Goal: Find specific page/section

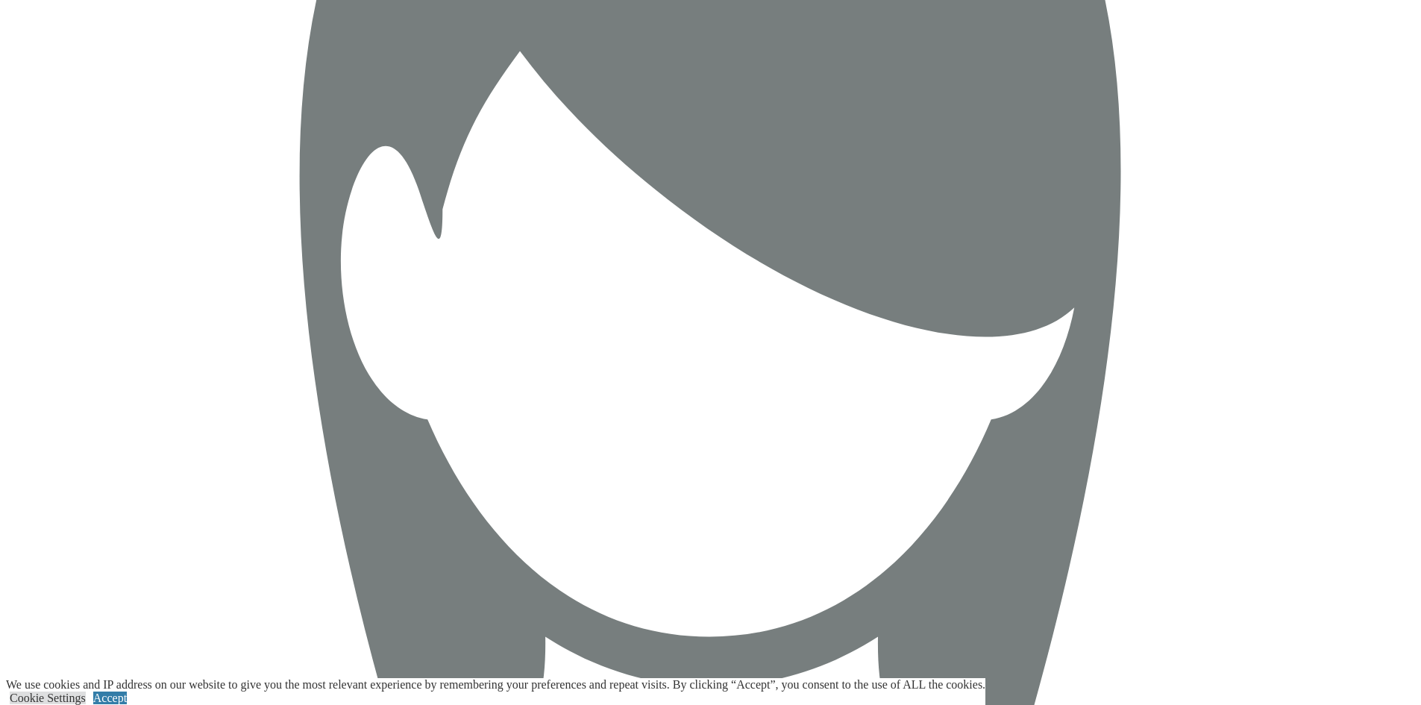
scroll to position [5702, 0]
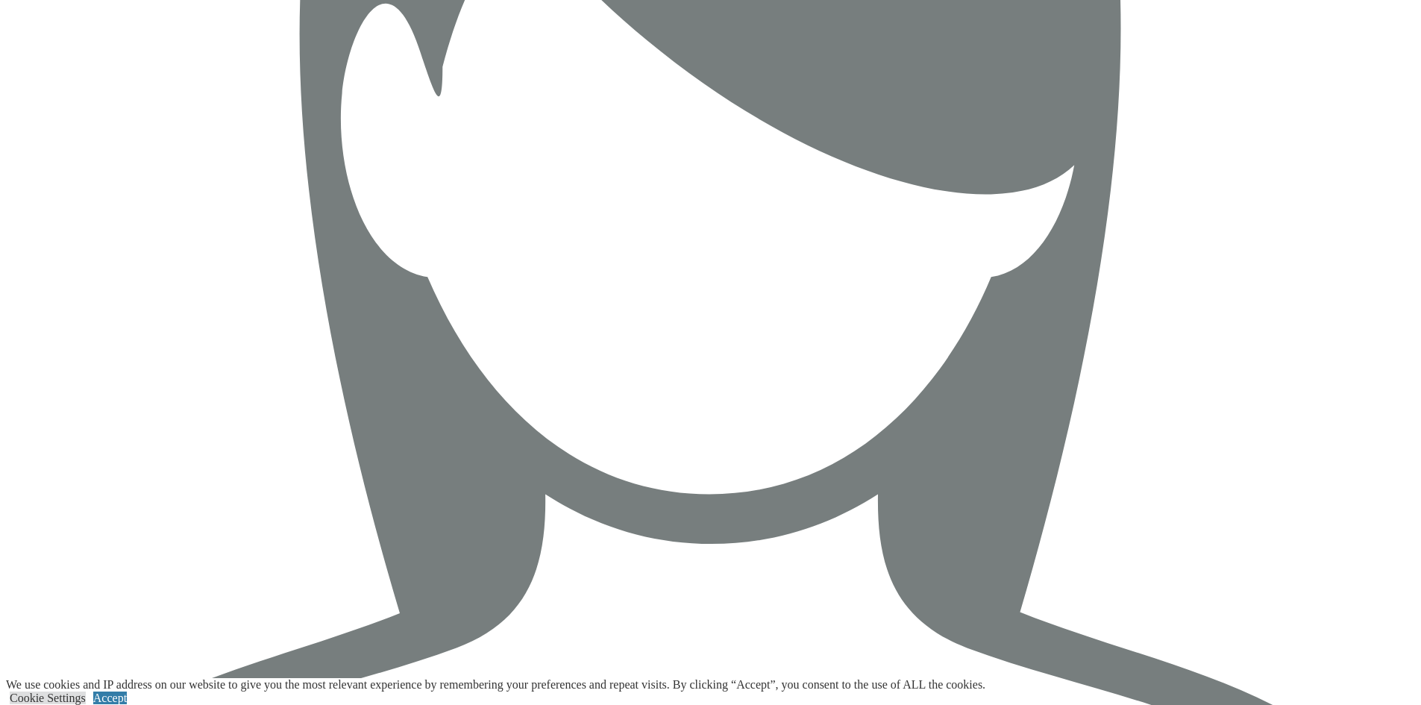
scroll to position [5628, 0]
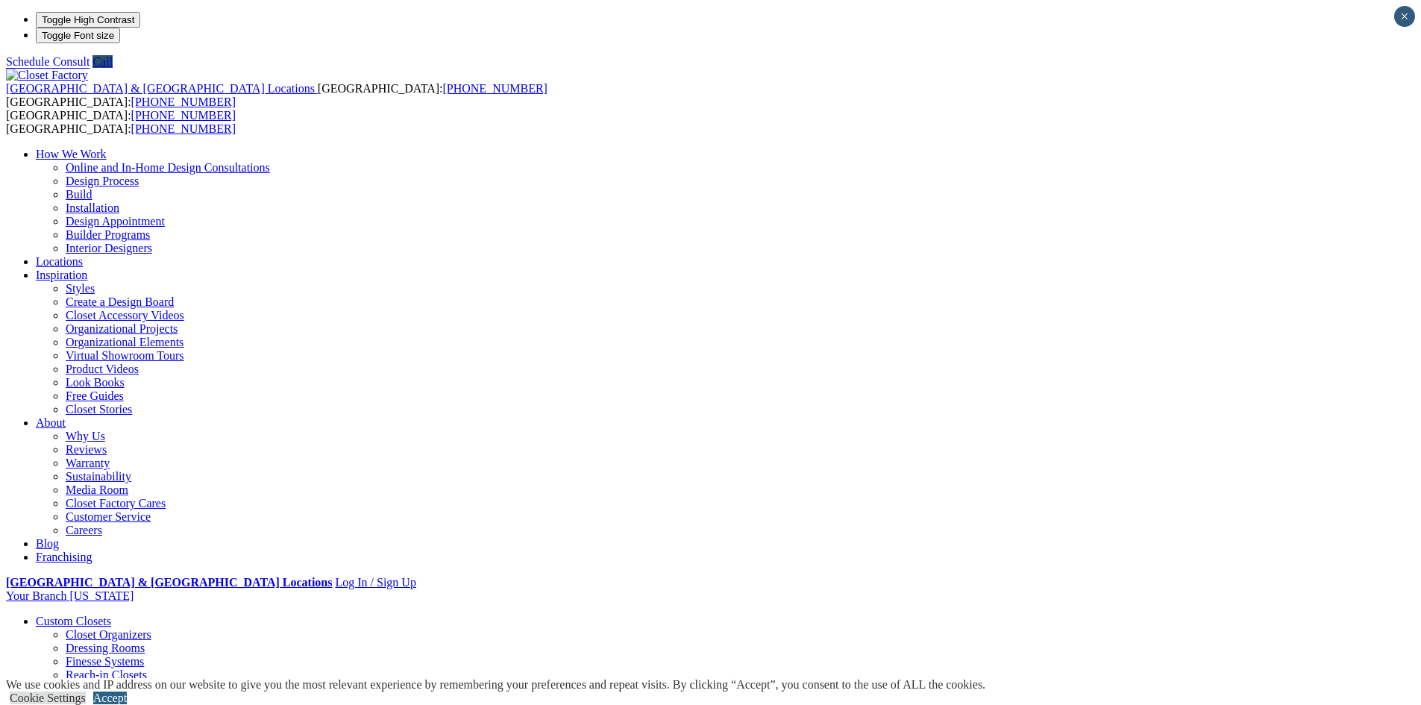
click at [127, 692] on link "Accept" at bounding box center [110, 698] width 34 height 13
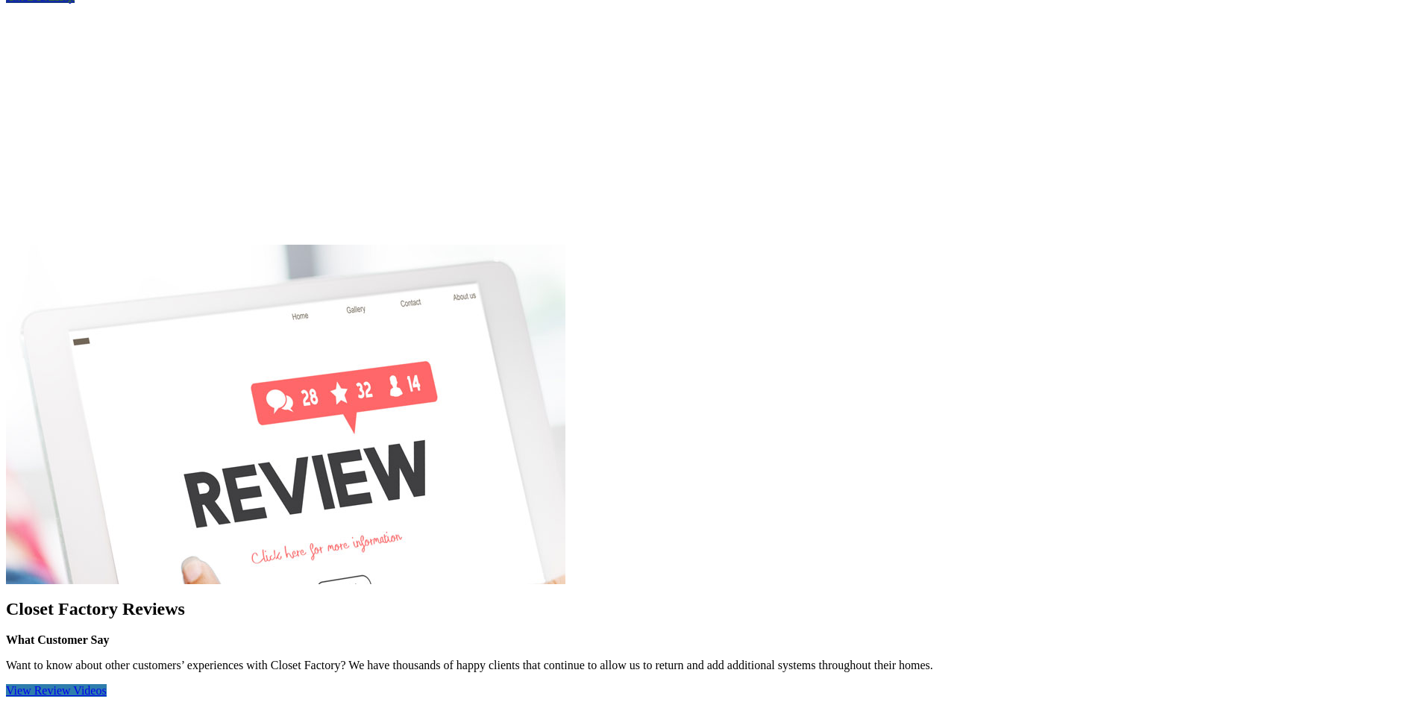
scroll to position [1791, 0]
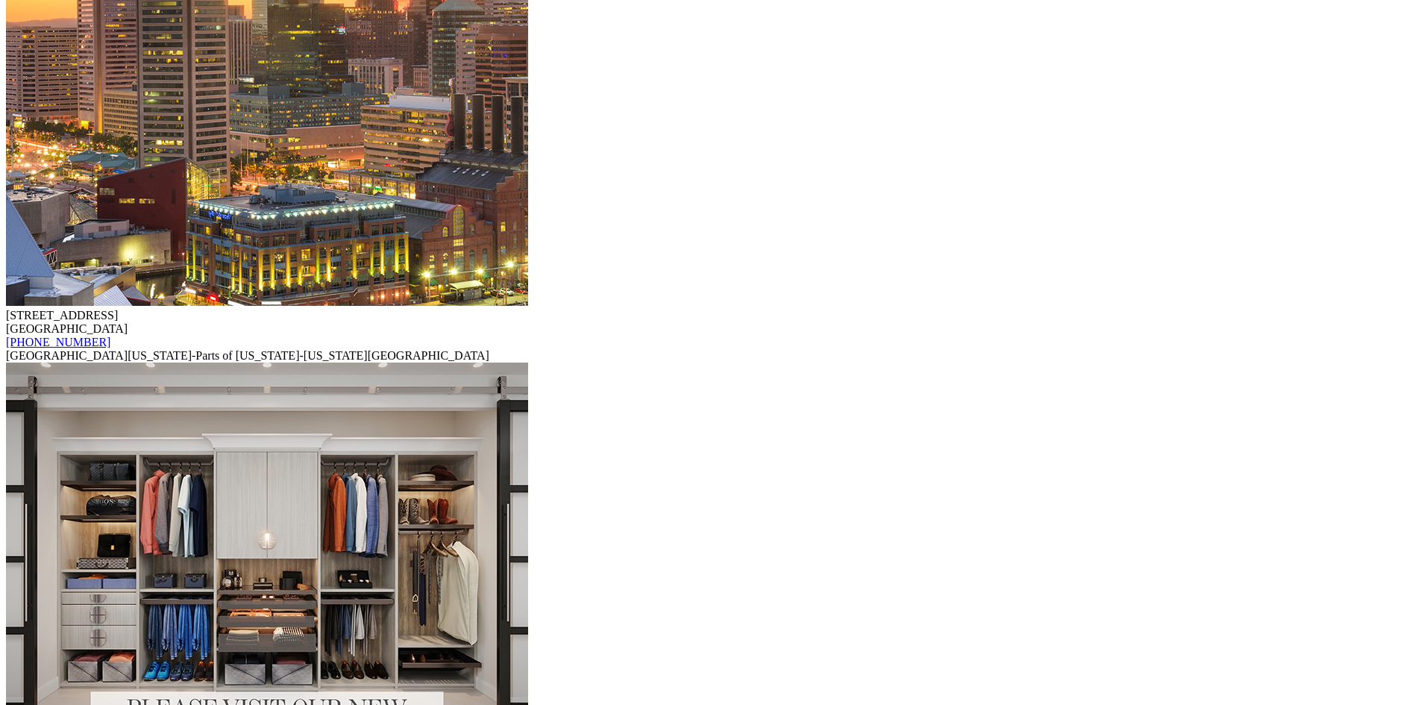
scroll to position [14401, 0]
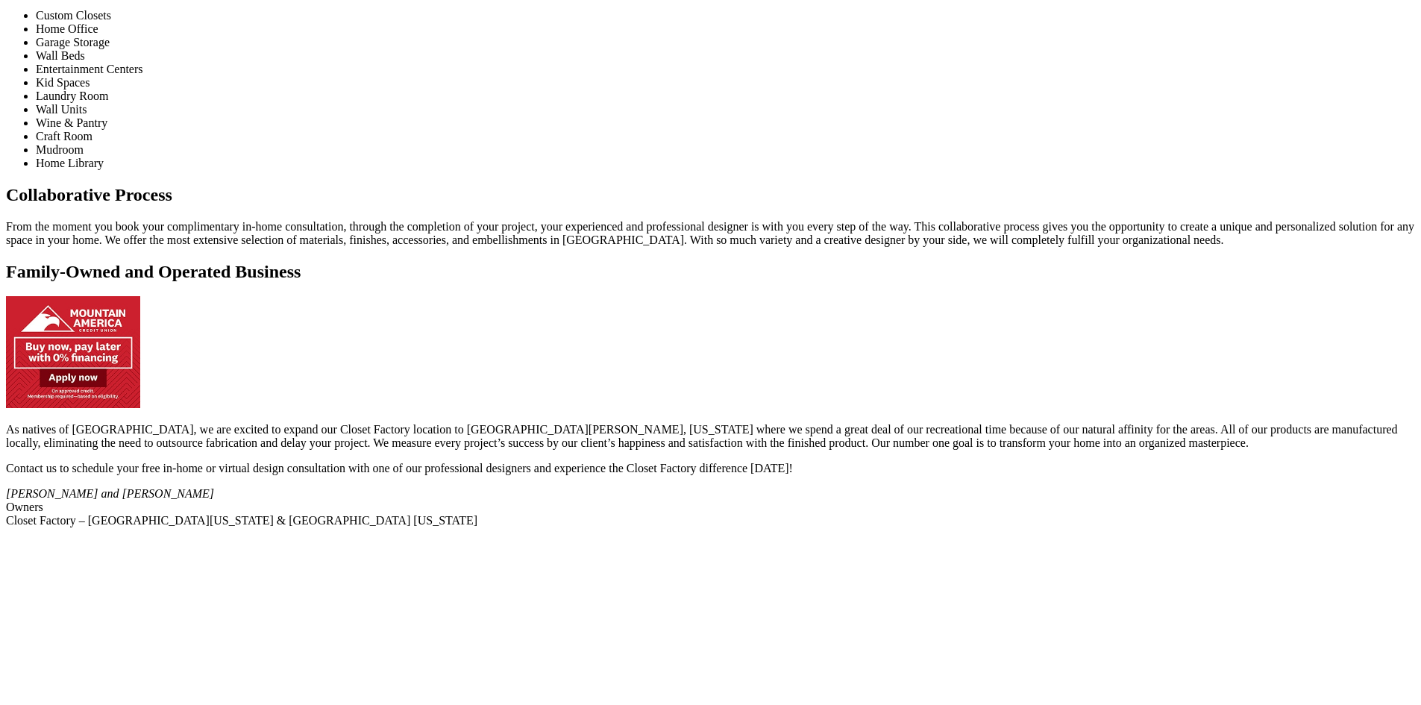
scroll to position [2985, 0]
